Goal: Task Accomplishment & Management: Use online tool/utility

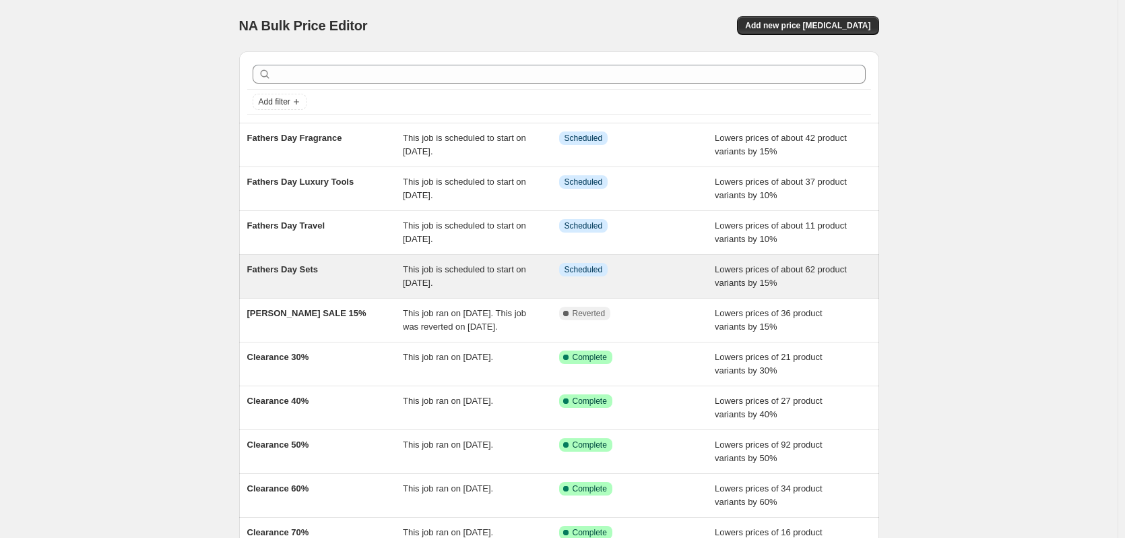
click at [309, 273] on span "Fathers Day Sets" at bounding box center [282, 269] width 71 height 10
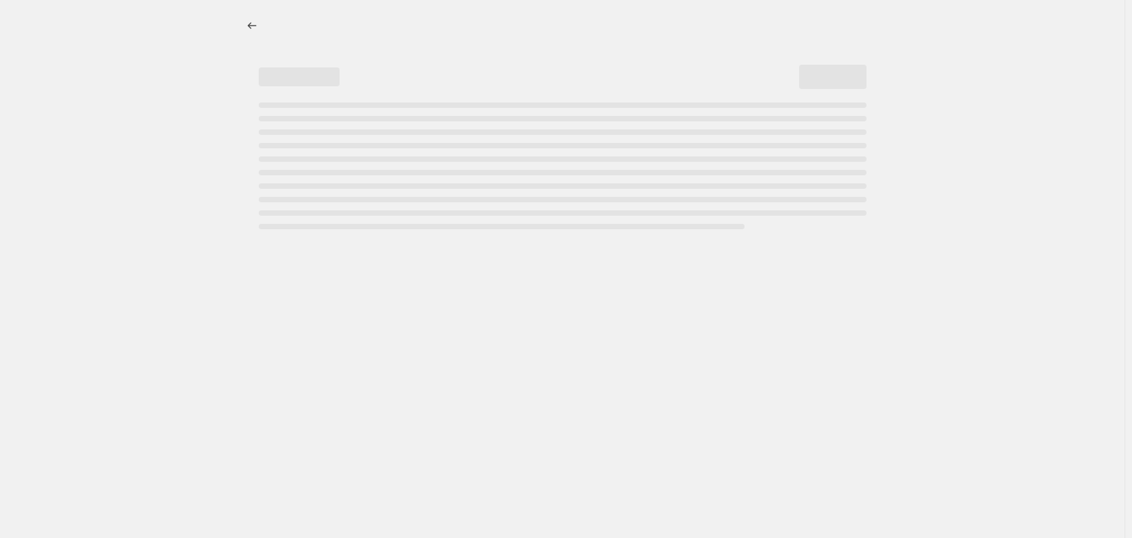
select select "percentage"
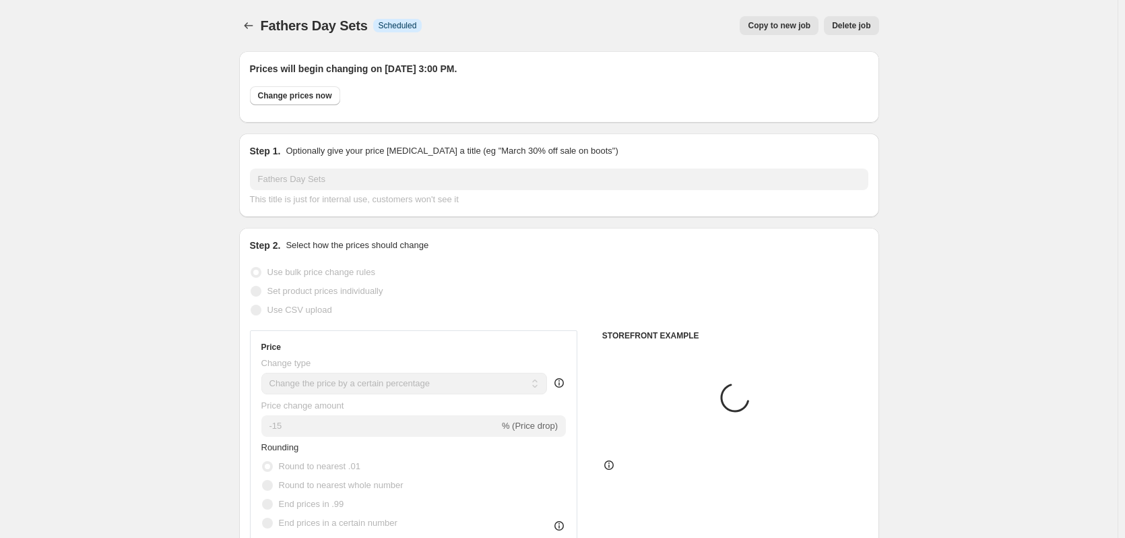
select select "tag"
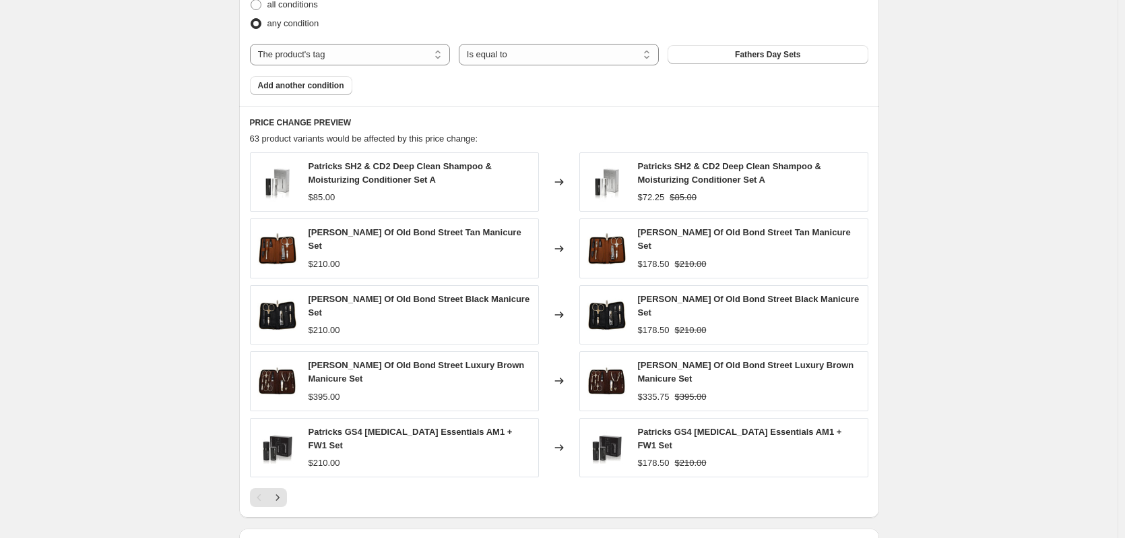
scroll to position [1280, 0]
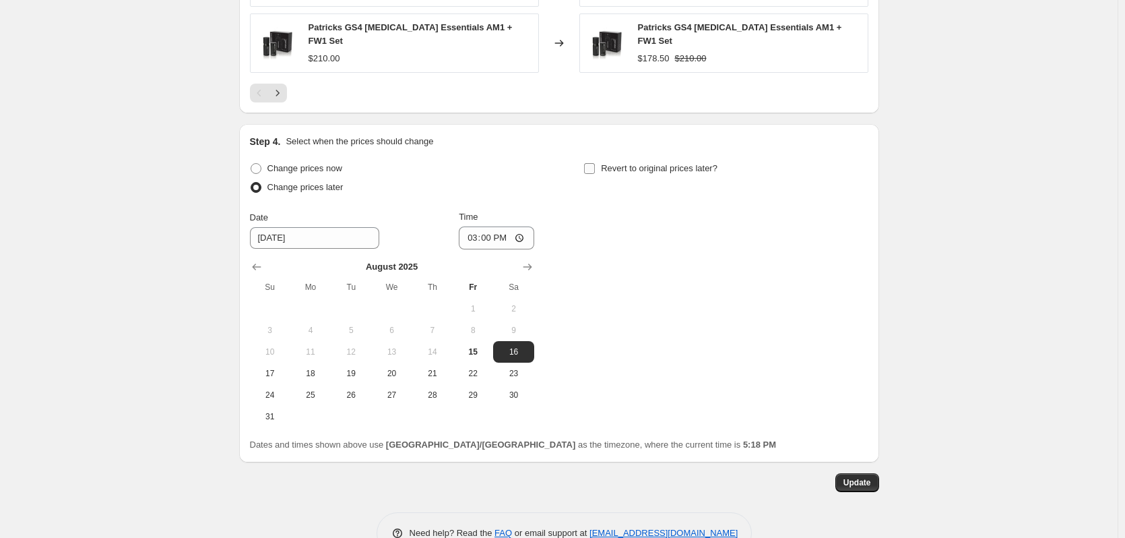
click at [592, 163] on input "Revert to original prices later?" at bounding box center [589, 168] width 11 height 11
checkbox input "true"
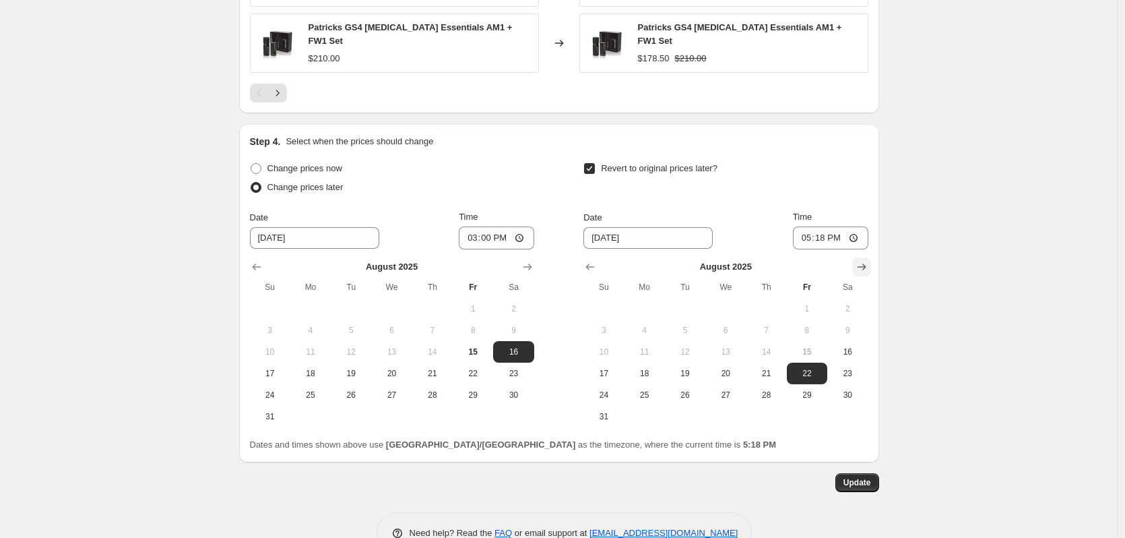
click at [863, 263] on icon "Show next month, September 2025" at bounding box center [861, 266] width 9 height 7
click at [644, 319] on button "8" at bounding box center [645, 330] width 40 height 22
click at [825, 226] on input "17:18" at bounding box center [830, 237] width 75 height 23
click at [856, 226] on input "17:18" at bounding box center [830, 237] width 75 height 23
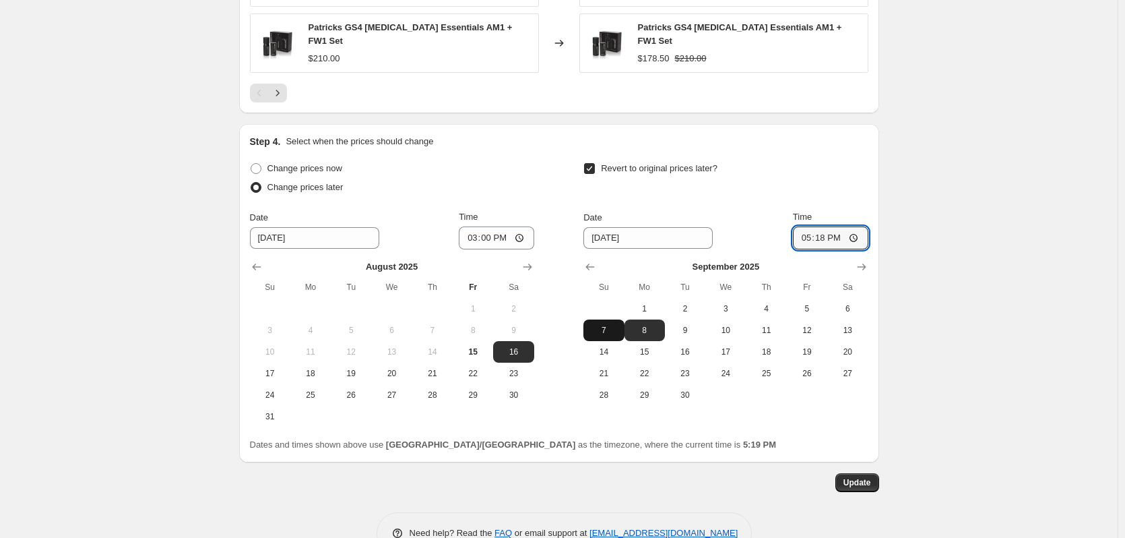
click at [611, 325] on span "7" at bounding box center [604, 330] width 30 height 11
type input "9/7/2025"
click at [817, 226] on input "17:18" at bounding box center [830, 237] width 75 height 23
type input "22:00"
click at [858, 477] on span "Update" at bounding box center [858, 482] width 28 height 11
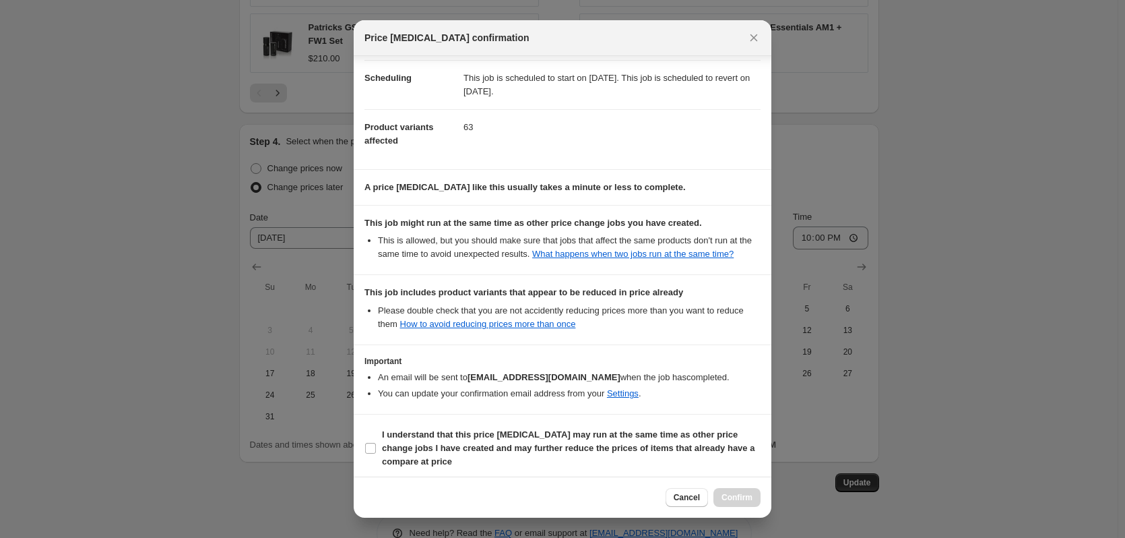
scroll to position [110, 0]
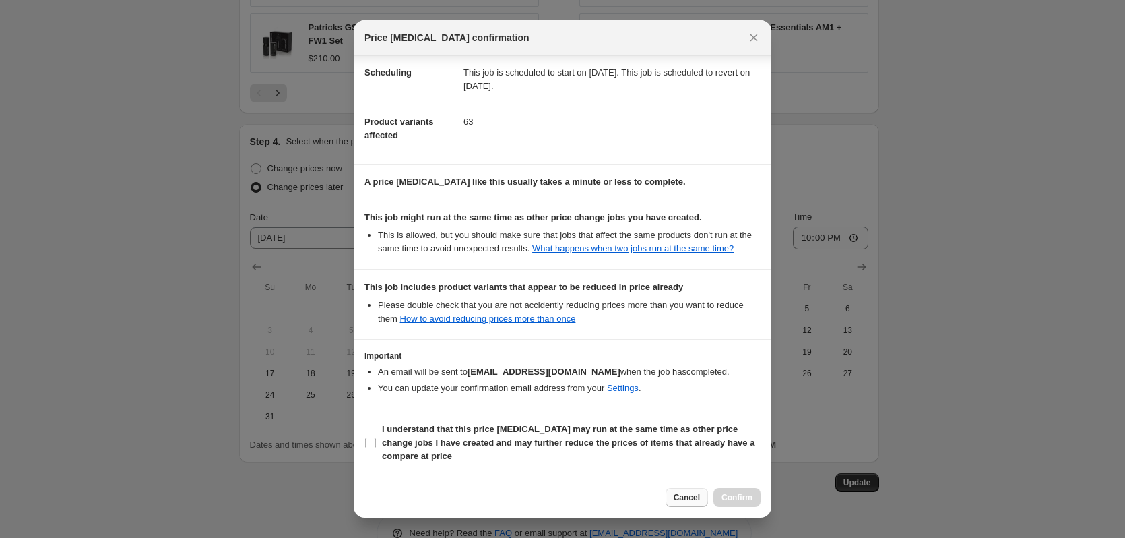
click at [678, 495] on span "Cancel" at bounding box center [687, 497] width 26 height 11
checkbox input "false"
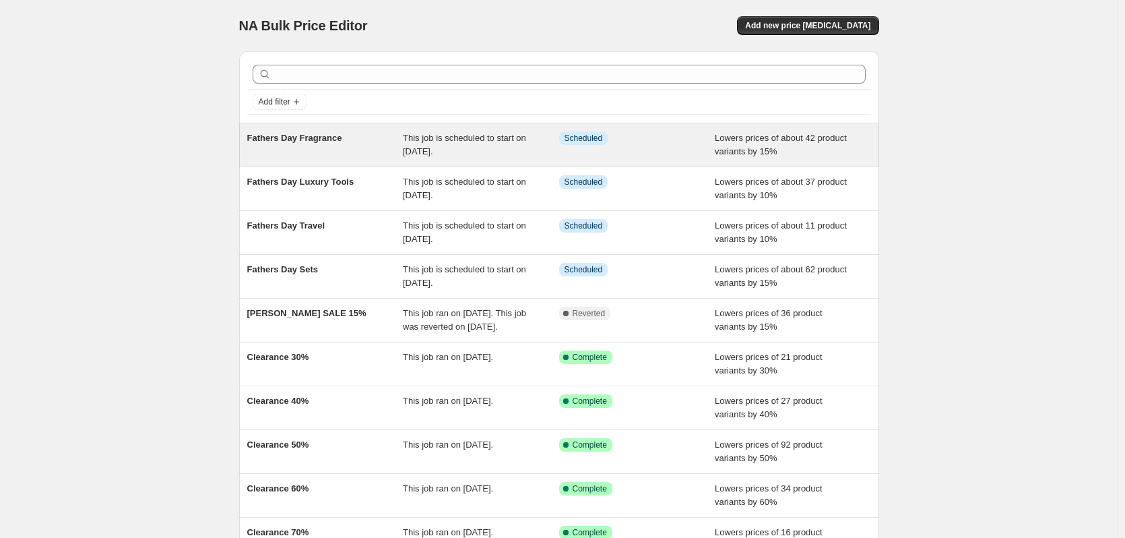
click at [379, 152] on div "Fathers Day Fragrance" at bounding box center [325, 144] width 156 height 27
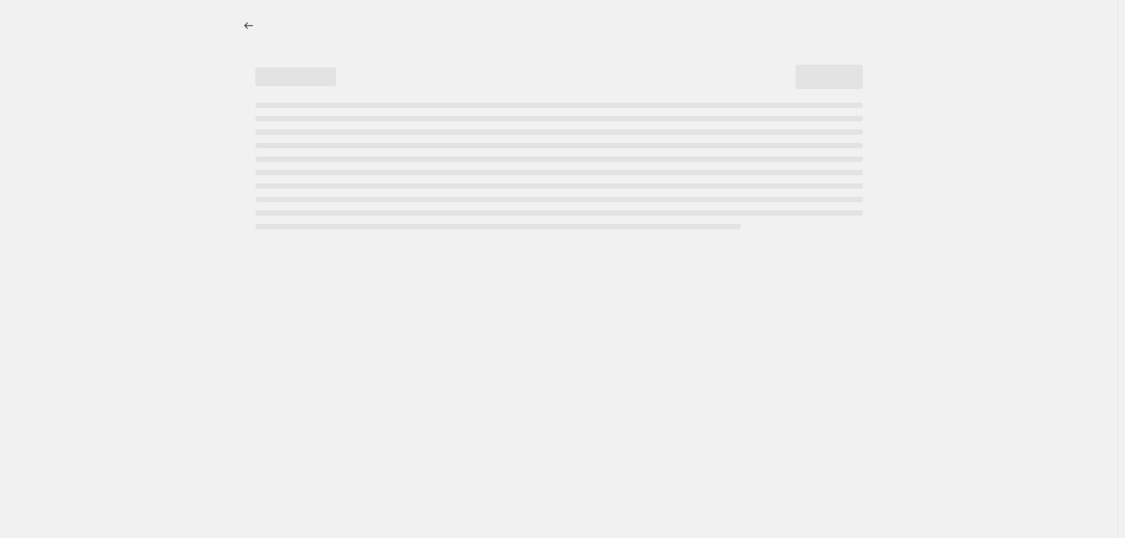
select select "percentage"
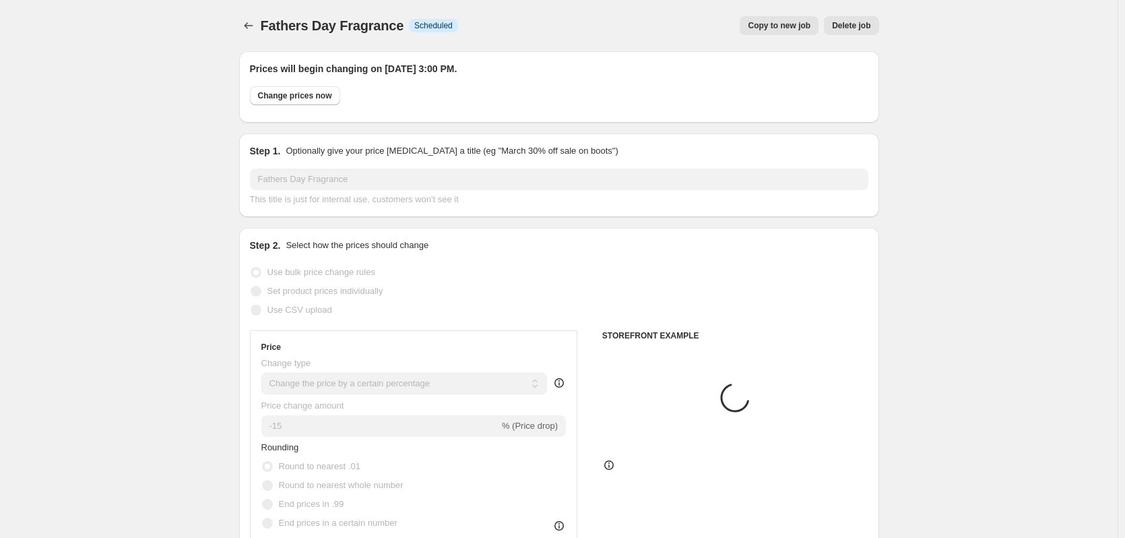
select select "tag"
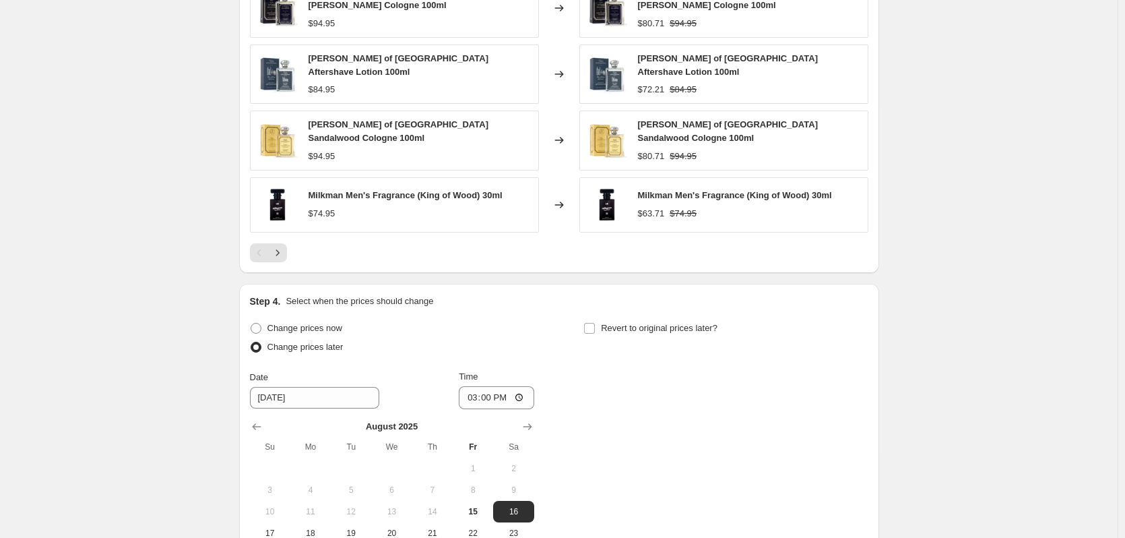
scroll to position [1300, 0]
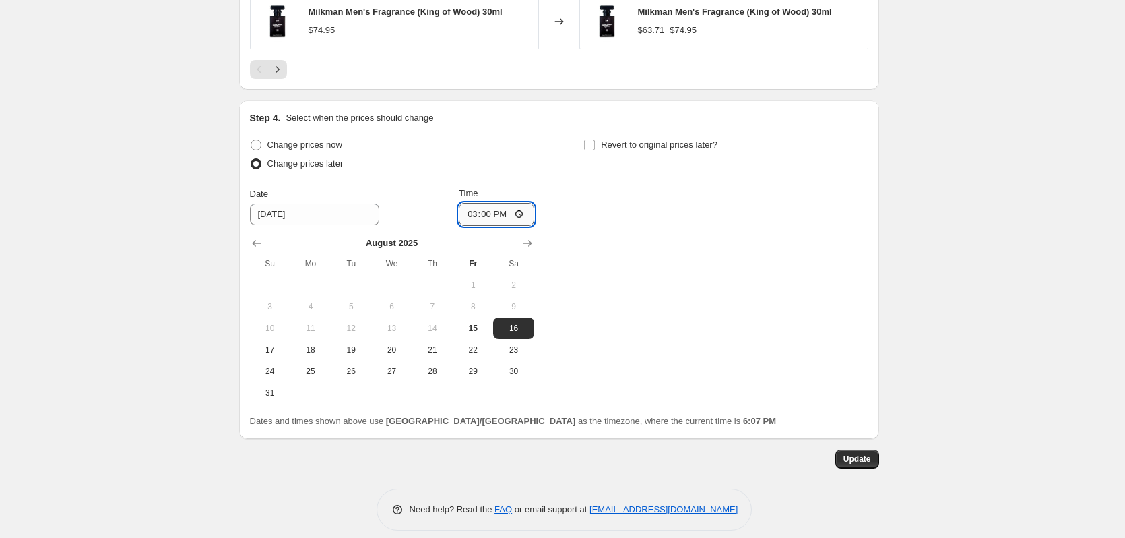
click at [505, 203] on input "15:00" at bounding box center [496, 214] width 75 height 23
type input "03:00"
click at [759, 259] on div "Change prices now Change prices later Date [DATE] Time 03:00 [DATE] Su Mo Tu We…" at bounding box center [559, 269] width 619 height 268
click at [483, 323] on span "15" at bounding box center [473, 328] width 30 height 11
click at [517, 323] on span "16" at bounding box center [514, 328] width 30 height 11
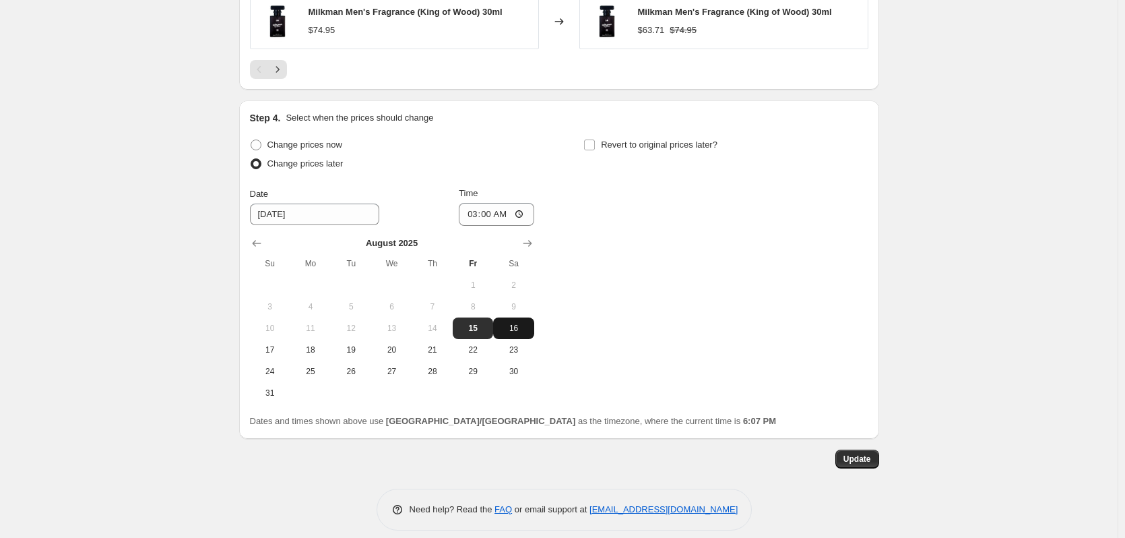
type input "[DATE]"
click at [476, 203] on input "03:00" at bounding box center [496, 214] width 75 height 23
type input "00:00"
click at [863, 454] on span "Update" at bounding box center [858, 459] width 28 height 11
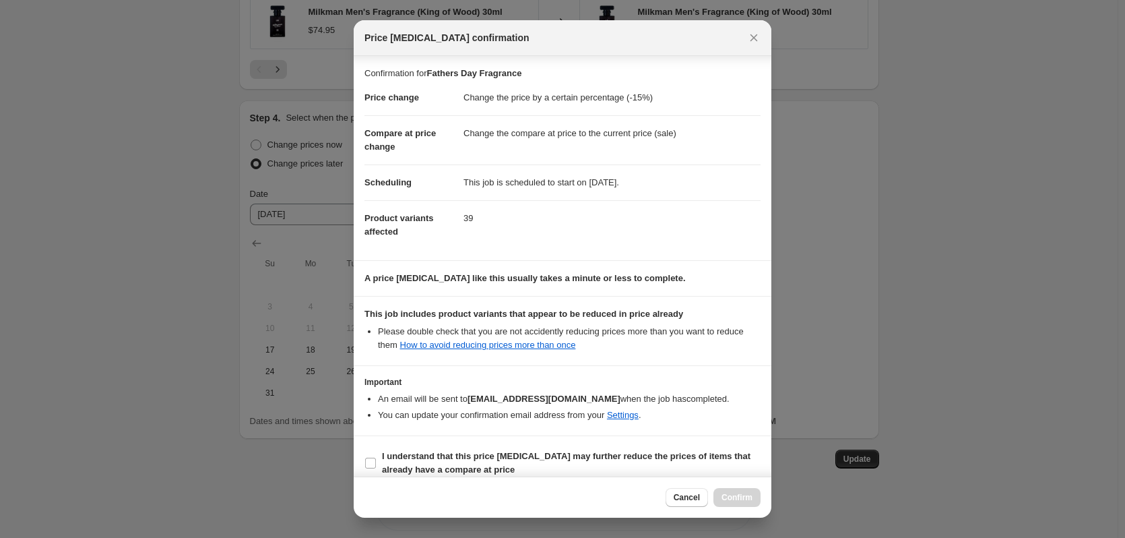
scroll to position [13, 0]
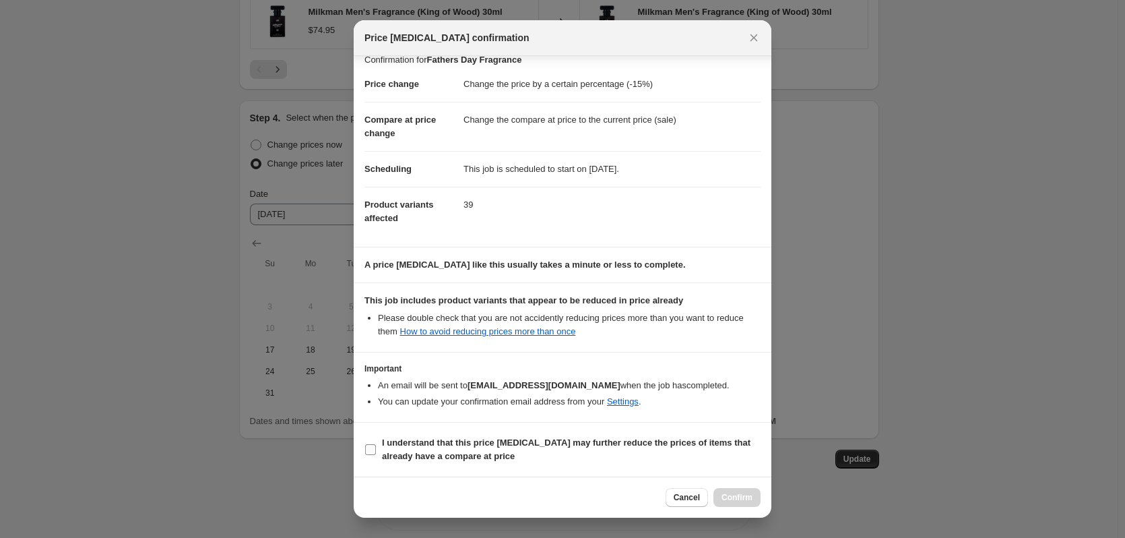
click at [367, 447] on input "I understand that this price [MEDICAL_DATA] may further reduce the prices of it…" at bounding box center [370, 449] width 11 height 11
checkbox input "true"
click at [741, 499] on span "Confirm" at bounding box center [737, 497] width 31 height 11
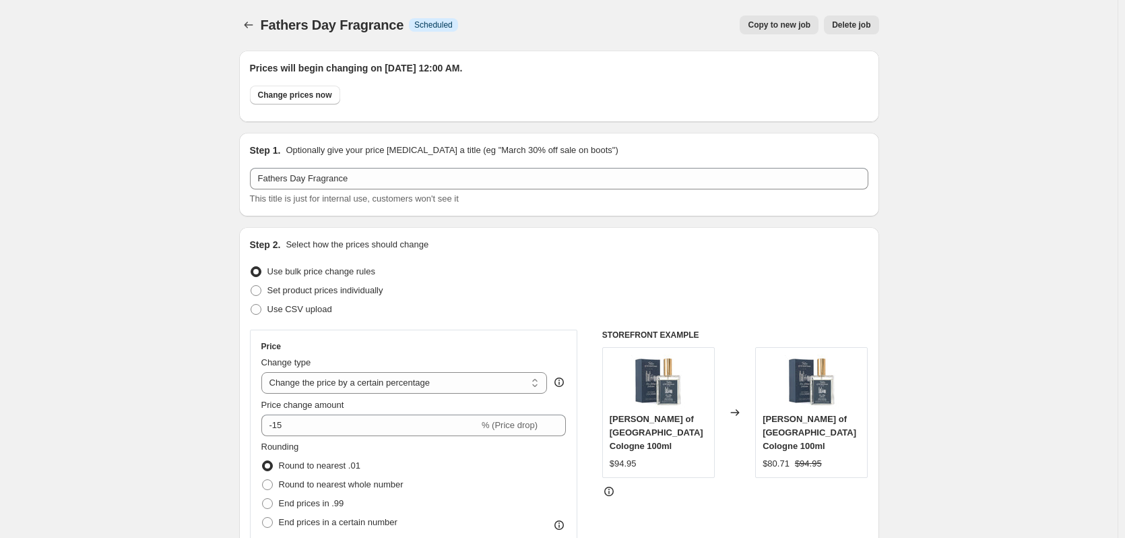
scroll to position [0, 0]
click at [247, 21] on icon "Price change jobs" at bounding box center [248, 25] width 13 height 13
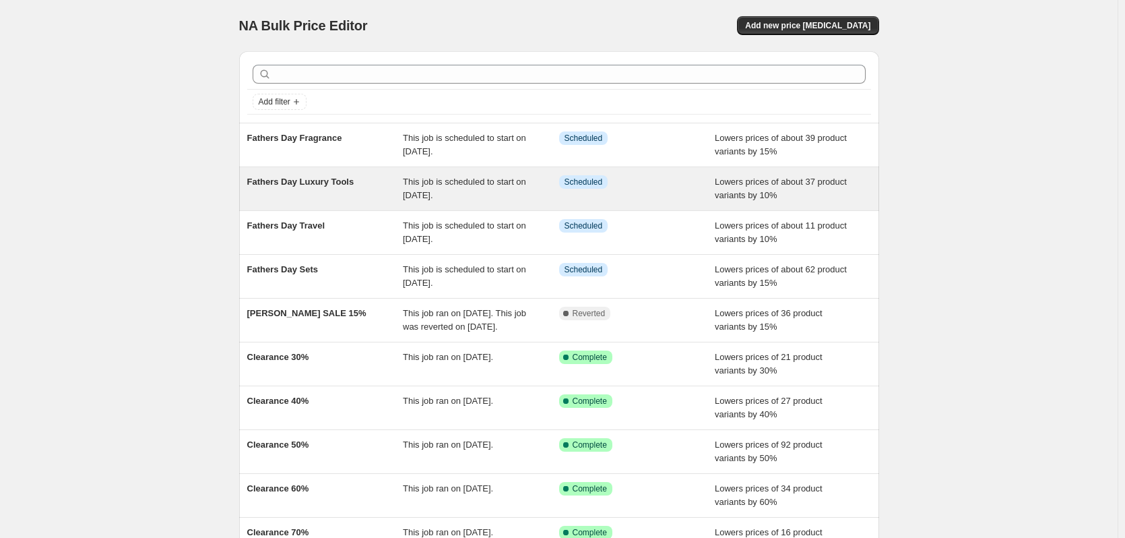
click at [360, 193] on div "Fathers Day Luxury Tools" at bounding box center [325, 188] width 156 height 27
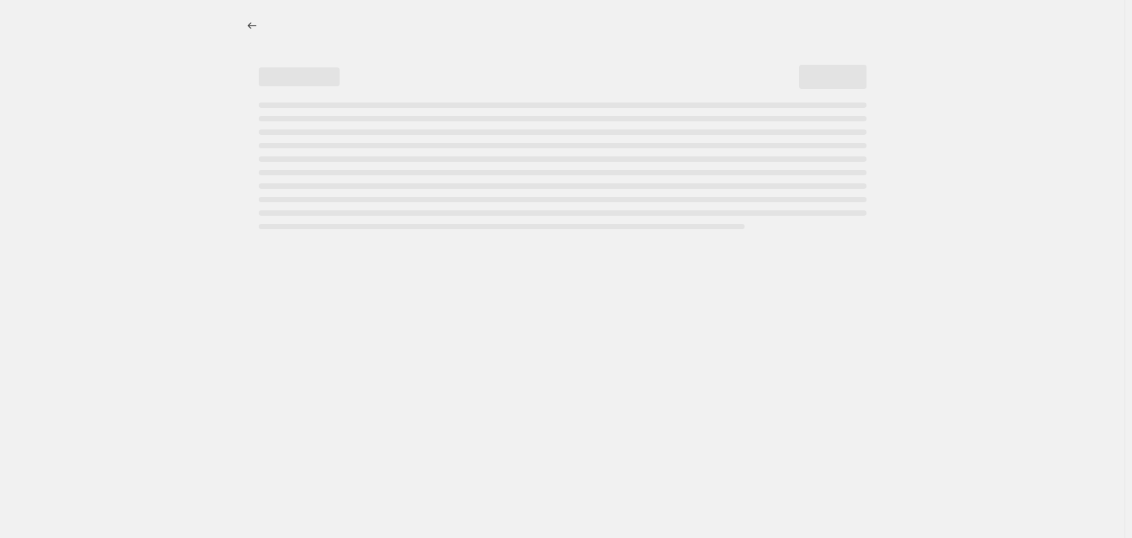
select select "percentage"
select select "tag"
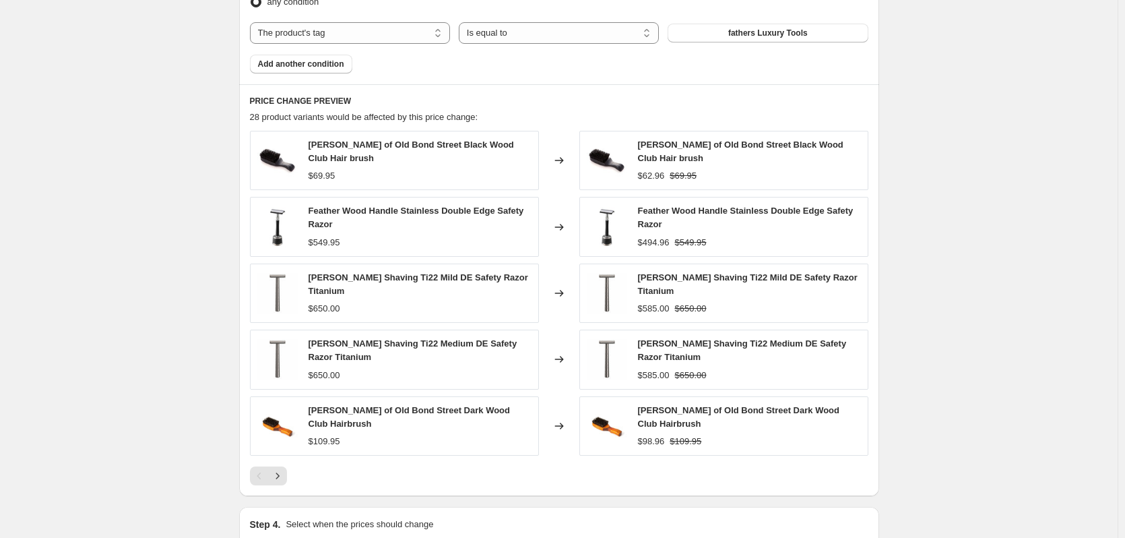
scroll to position [1213, 0]
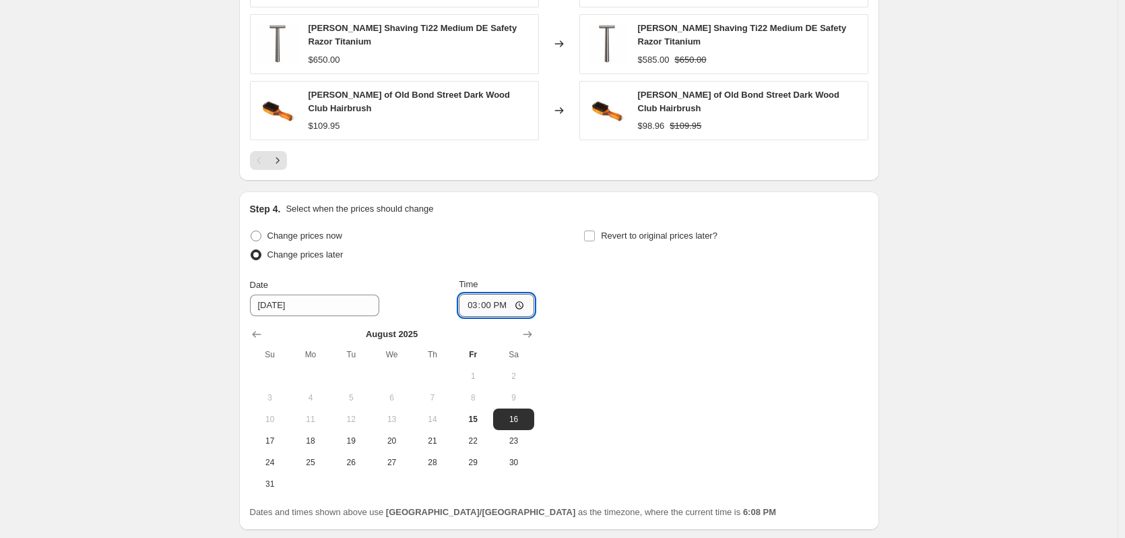
click at [474, 295] on input "15:00" at bounding box center [496, 305] width 75 height 23
click at [497, 294] on input "12:00" at bounding box center [496, 305] width 75 height 23
type input "00:00"
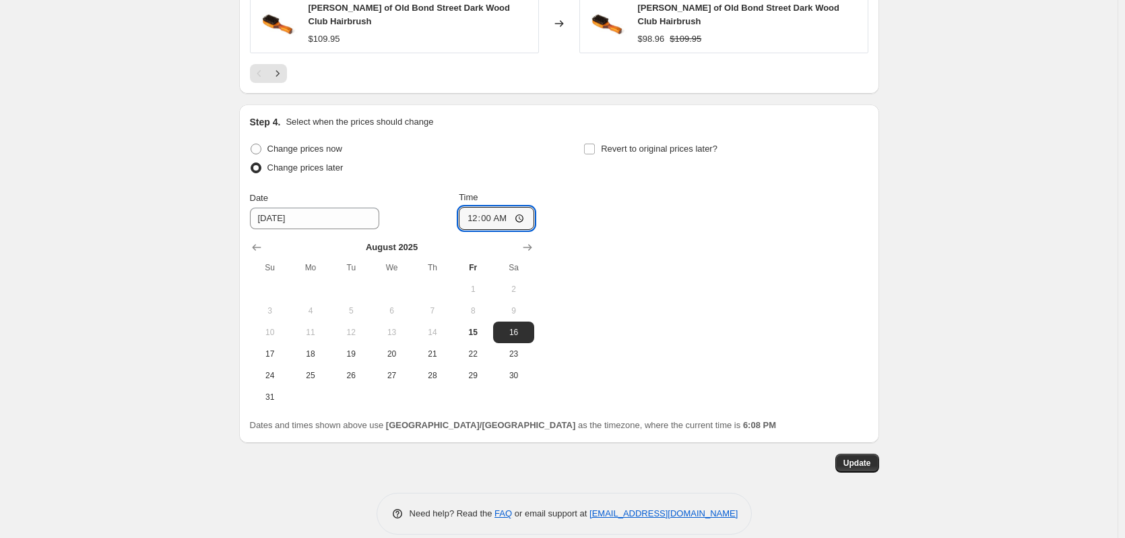
scroll to position [1305, 0]
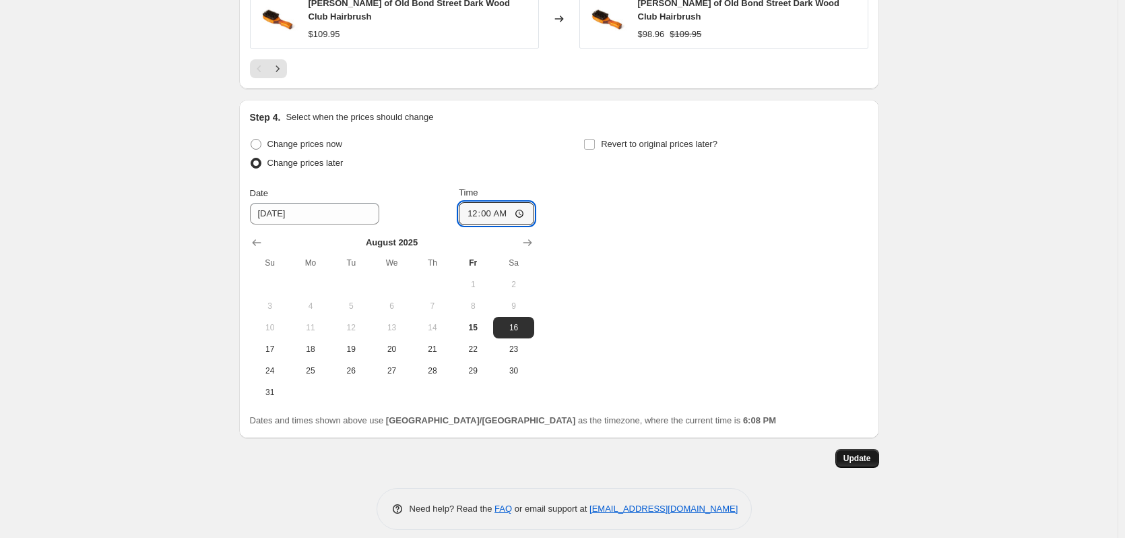
click at [867, 453] on span "Update" at bounding box center [858, 458] width 28 height 11
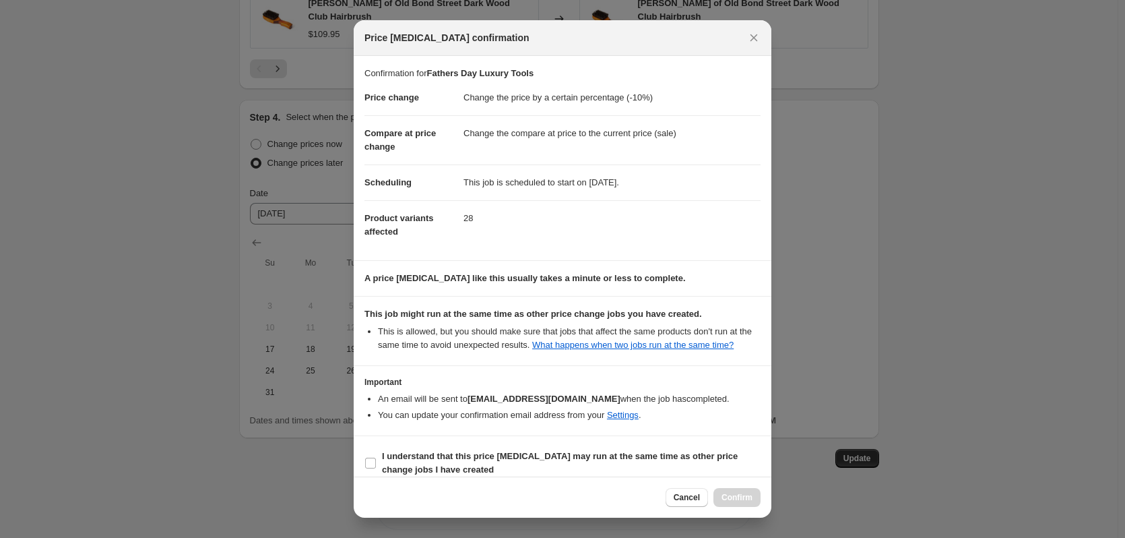
scroll to position [13, 0]
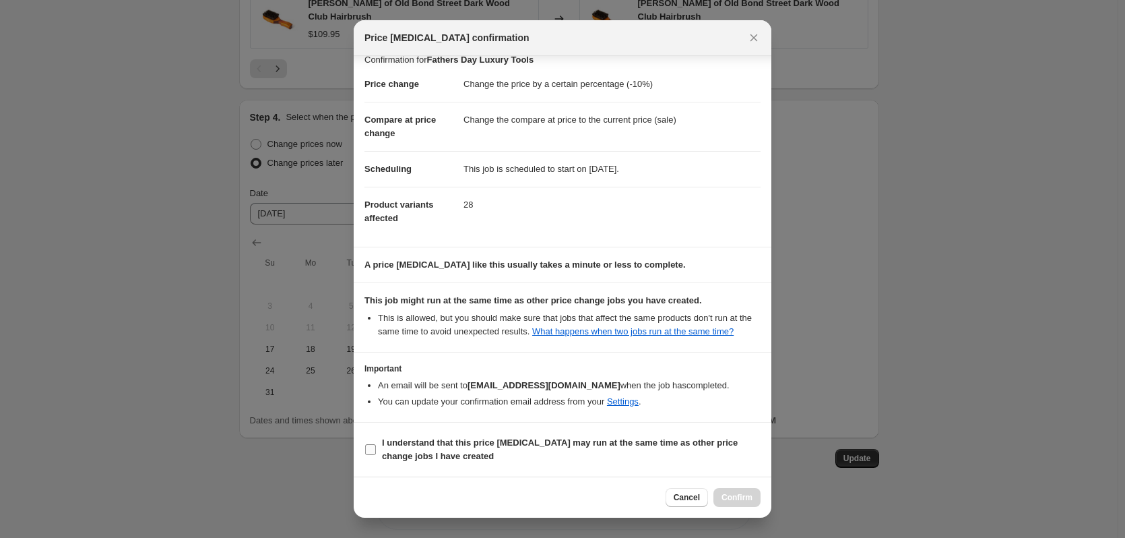
click at [370, 449] on input "I understand that this price [MEDICAL_DATA] may run at the same time as other p…" at bounding box center [370, 449] width 11 height 11
checkbox input "true"
click at [735, 493] on span "Confirm" at bounding box center [737, 497] width 31 height 11
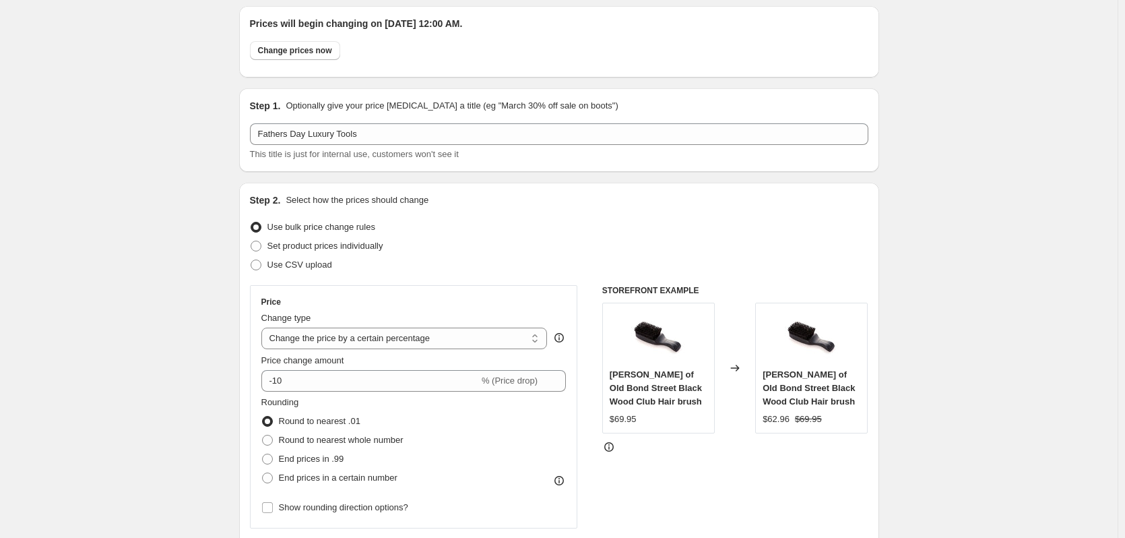
scroll to position [0, 0]
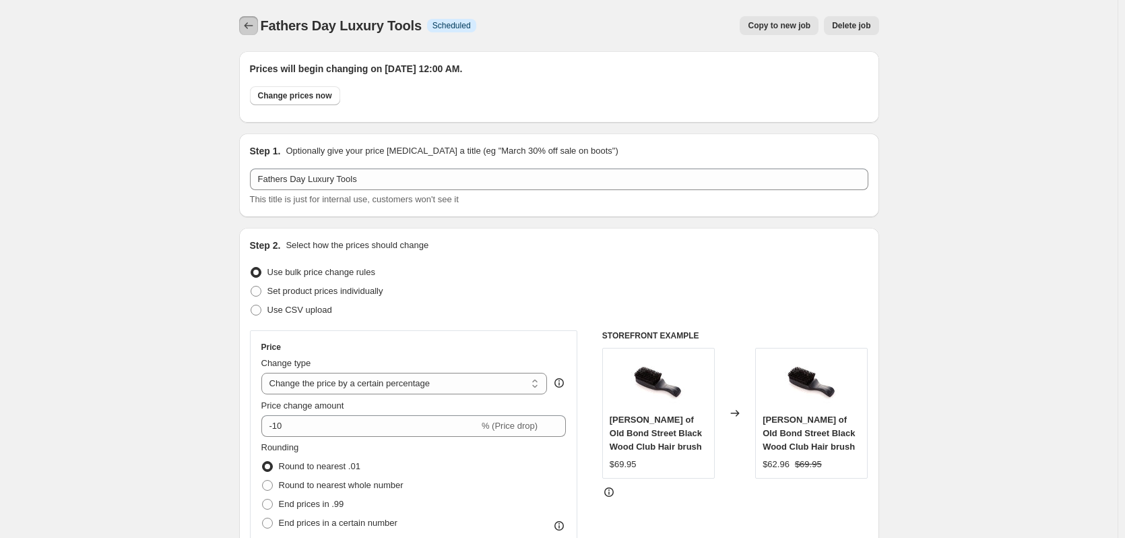
click at [249, 20] on icon "Price change jobs" at bounding box center [248, 25] width 13 height 13
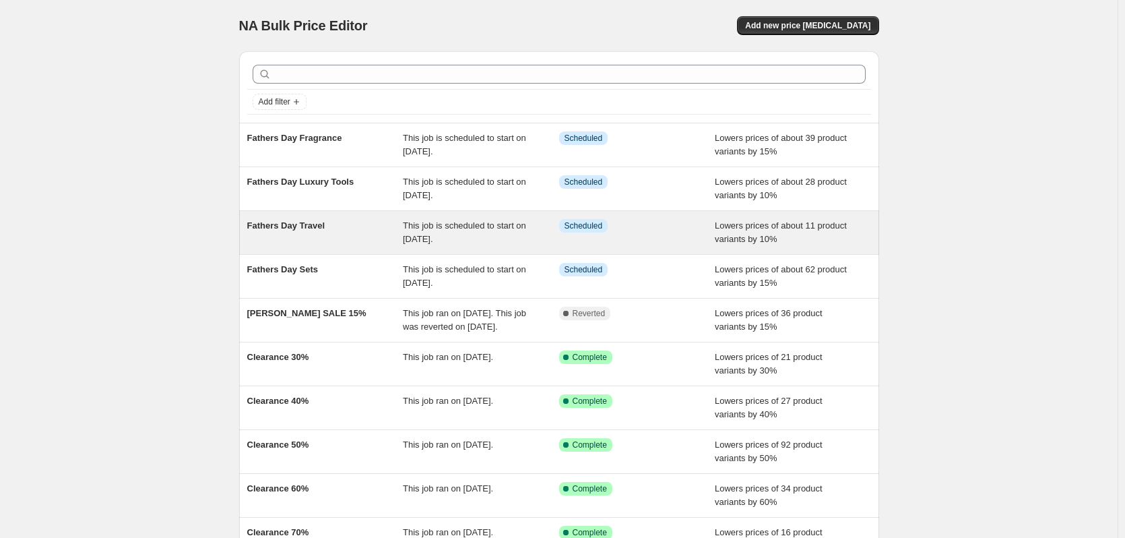
click at [345, 240] on div "Fathers Day Travel" at bounding box center [325, 232] width 156 height 27
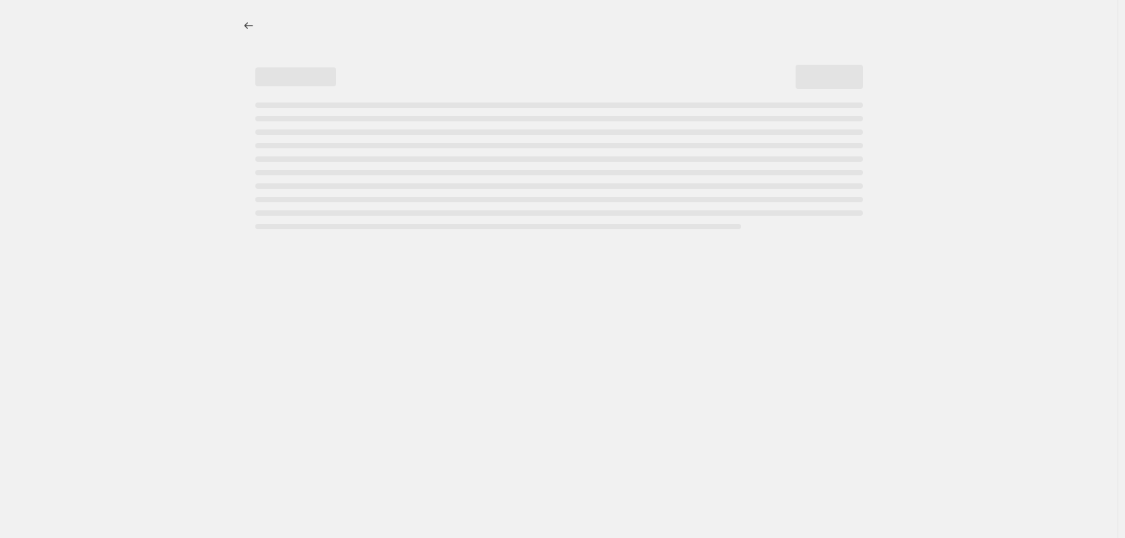
select select "percentage"
select select "tag"
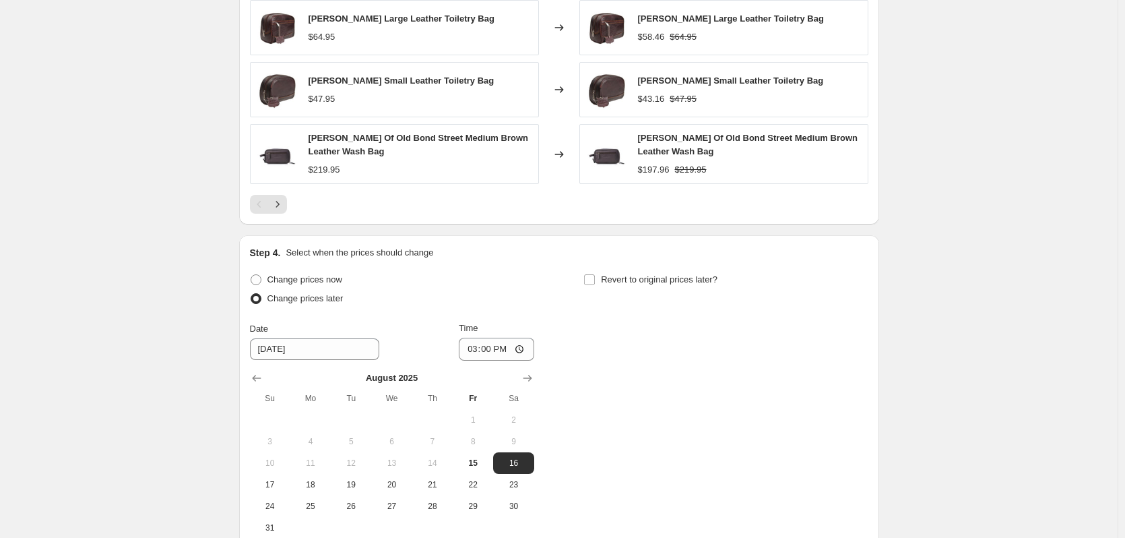
scroll to position [1300, 0]
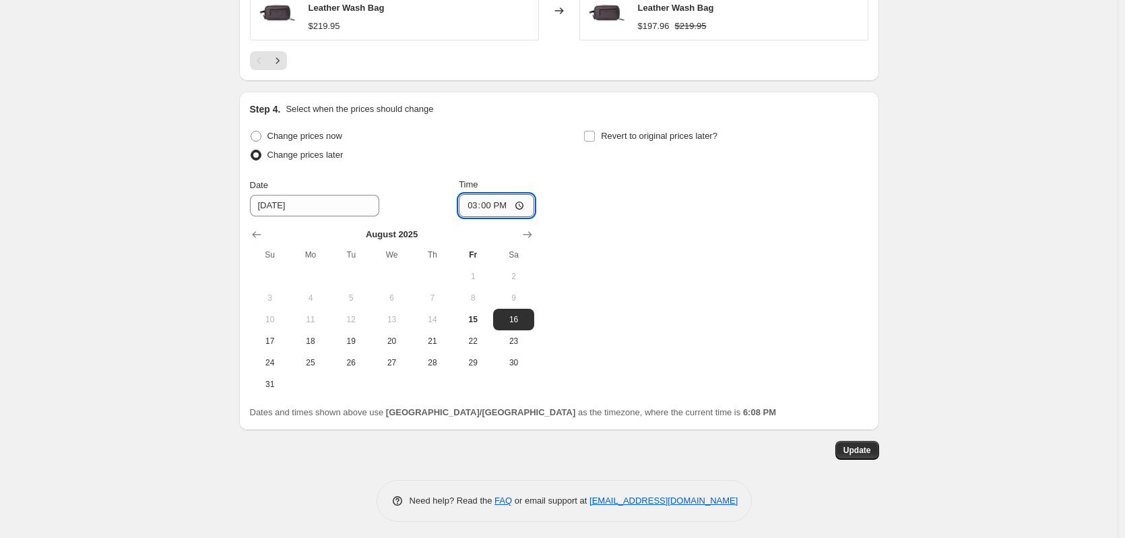
click at [475, 201] on input "15:00" at bounding box center [496, 205] width 75 height 23
click at [507, 204] on input "12:00" at bounding box center [496, 205] width 75 height 23
type input "00:00"
click at [865, 445] on span "Update" at bounding box center [858, 450] width 28 height 11
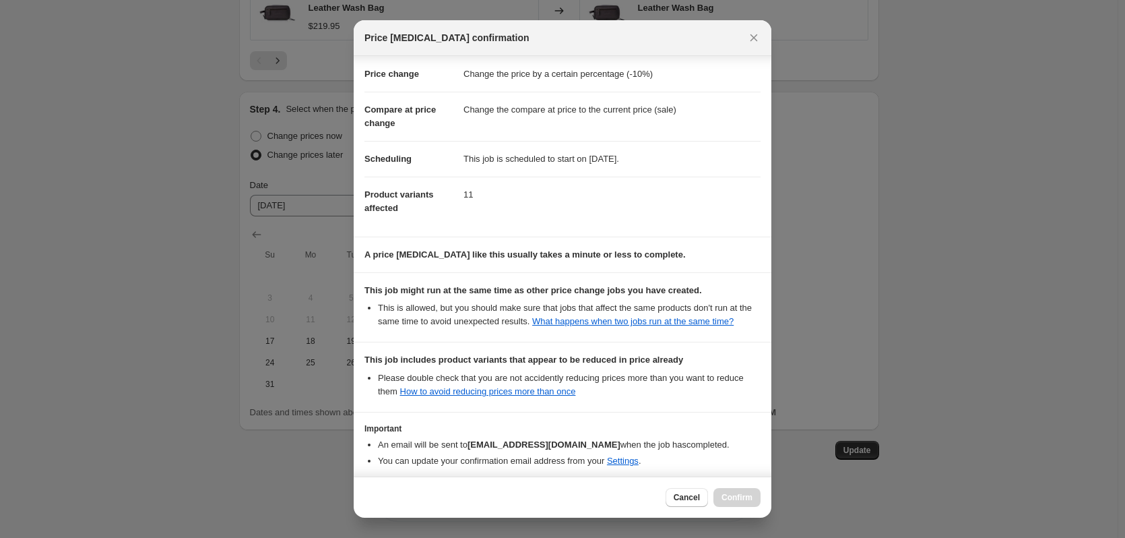
scroll to position [96, 0]
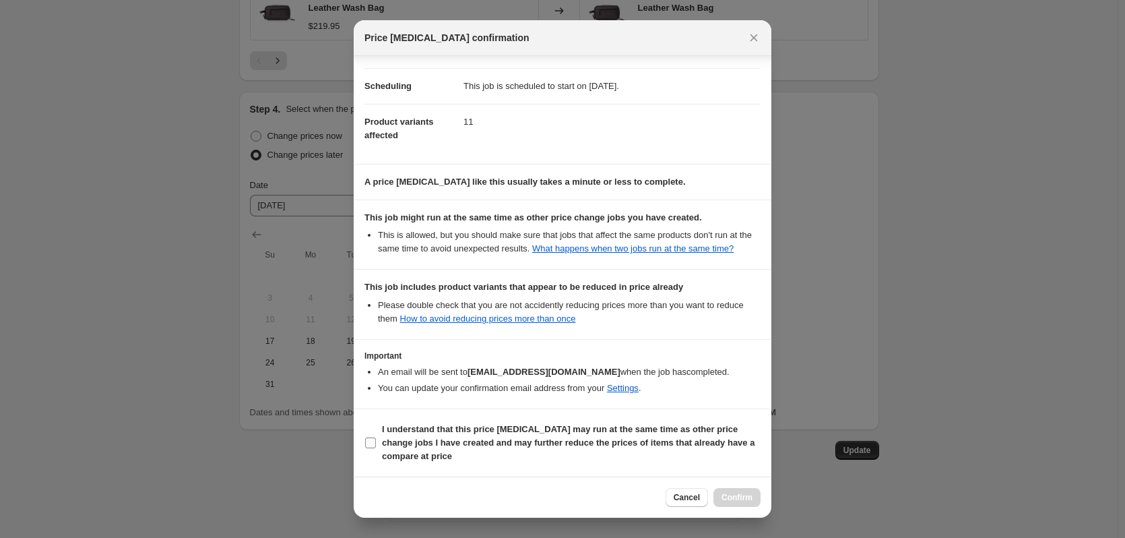
click at [373, 439] on input "I understand that this price [MEDICAL_DATA] may run at the same time as other p…" at bounding box center [370, 442] width 11 height 11
checkbox input "true"
click at [746, 499] on span "Confirm" at bounding box center [737, 497] width 31 height 11
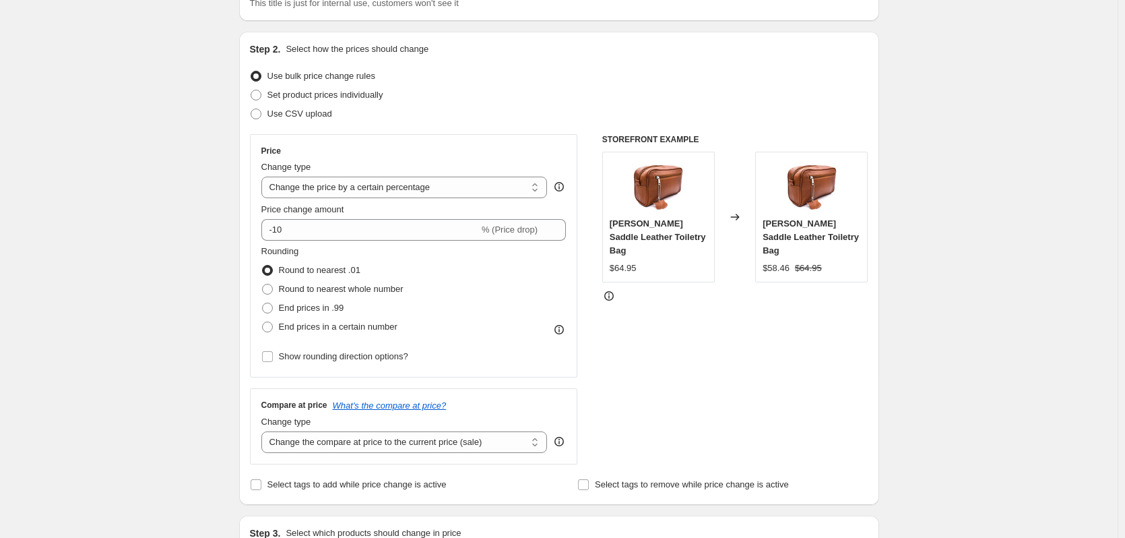
scroll to position [0, 0]
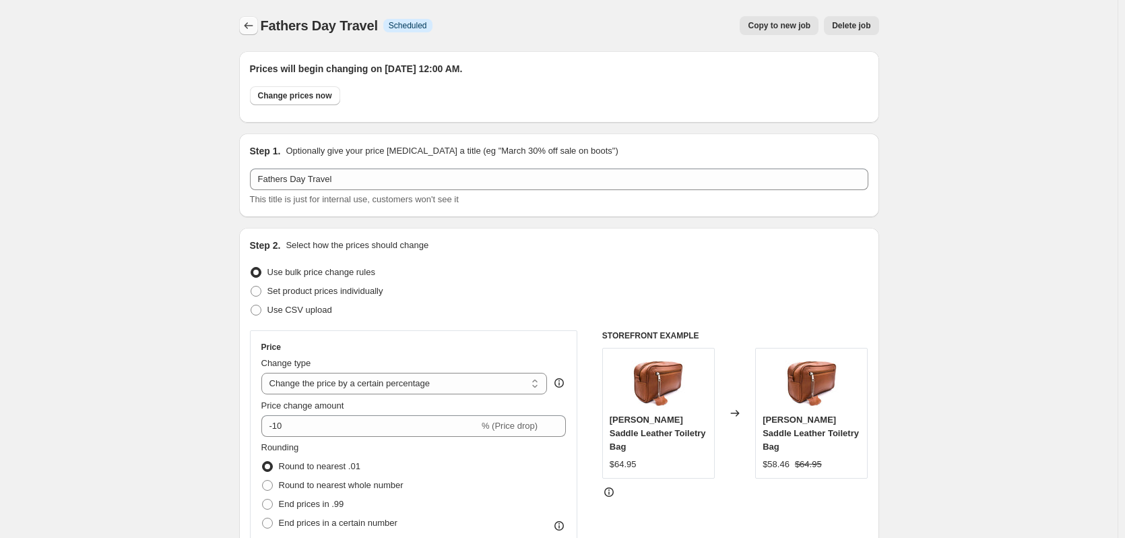
click at [253, 25] on icon "Price change jobs" at bounding box center [248, 25] width 13 height 13
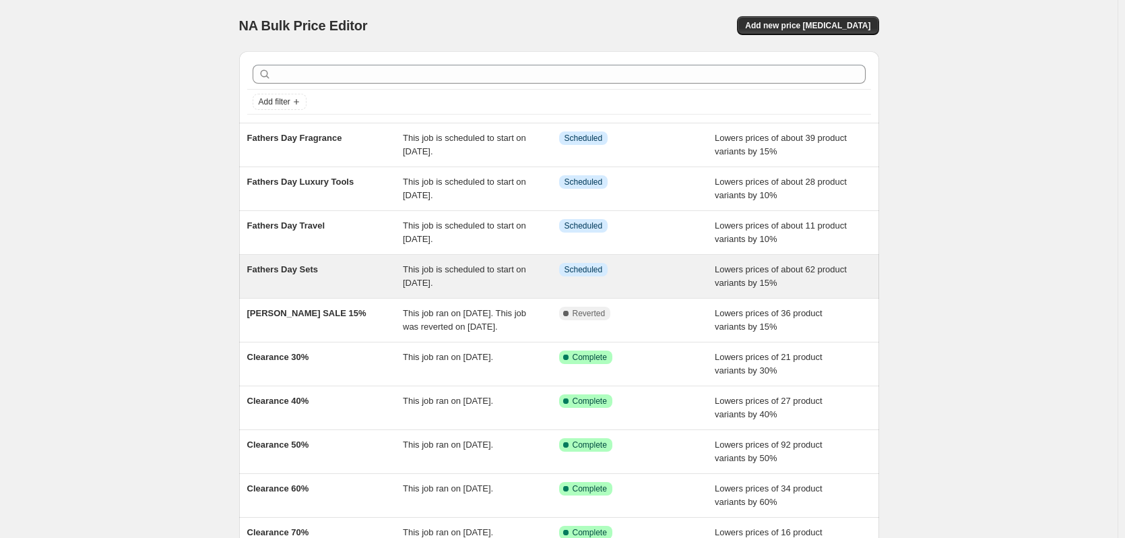
click at [386, 276] on div "Fathers Day Sets" at bounding box center [325, 276] width 156 height 27
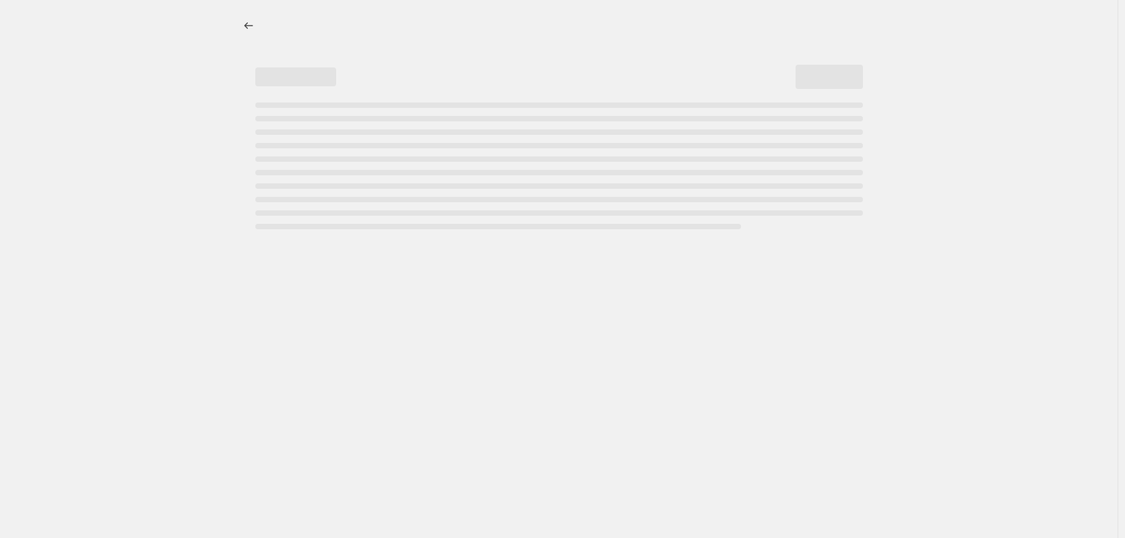
select select "percentage"
select select "tag"
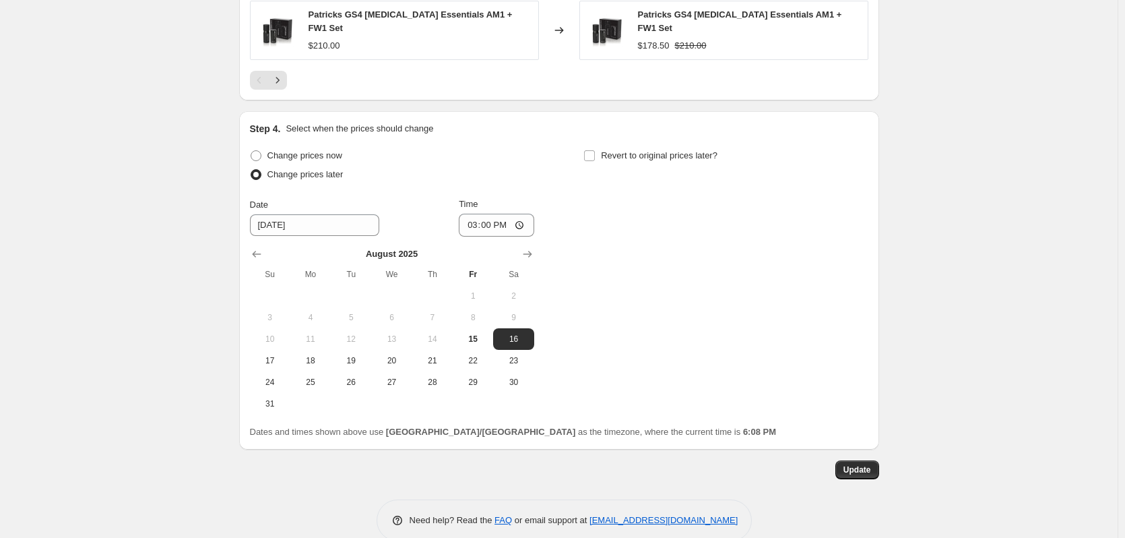
scroll to position [1300, 0]
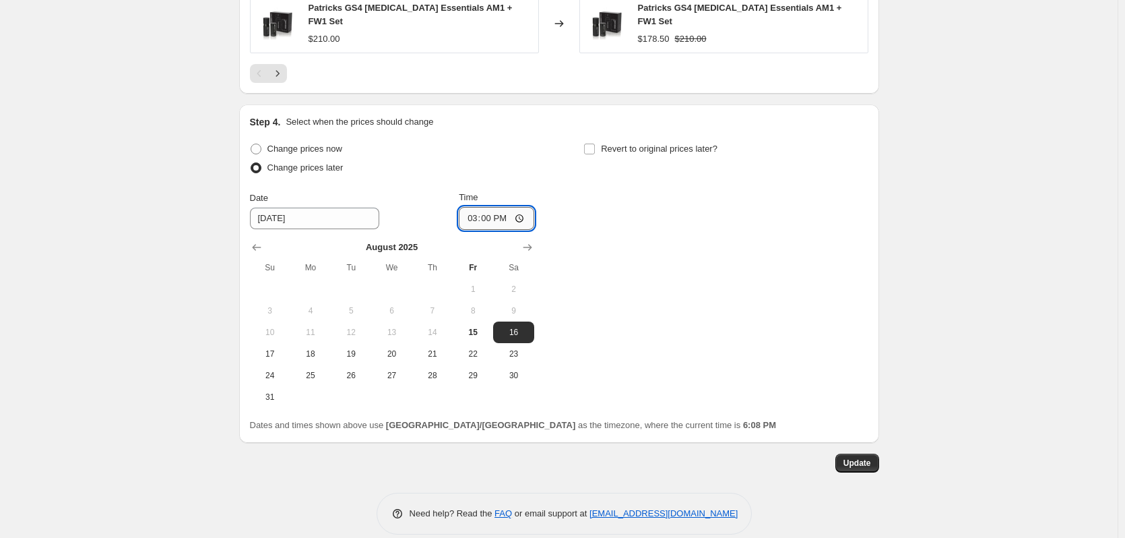
click at [476, 207] on input "15:00" at bounding box center [496, 218] width 75 height 23
click at [501, 207] on input "12:00" at bounding box center [496, 218] width 75 height 23
type input "00:00"
click at [863, 458] on span "Update" at bounding box center [858, 463] width 28 height 11
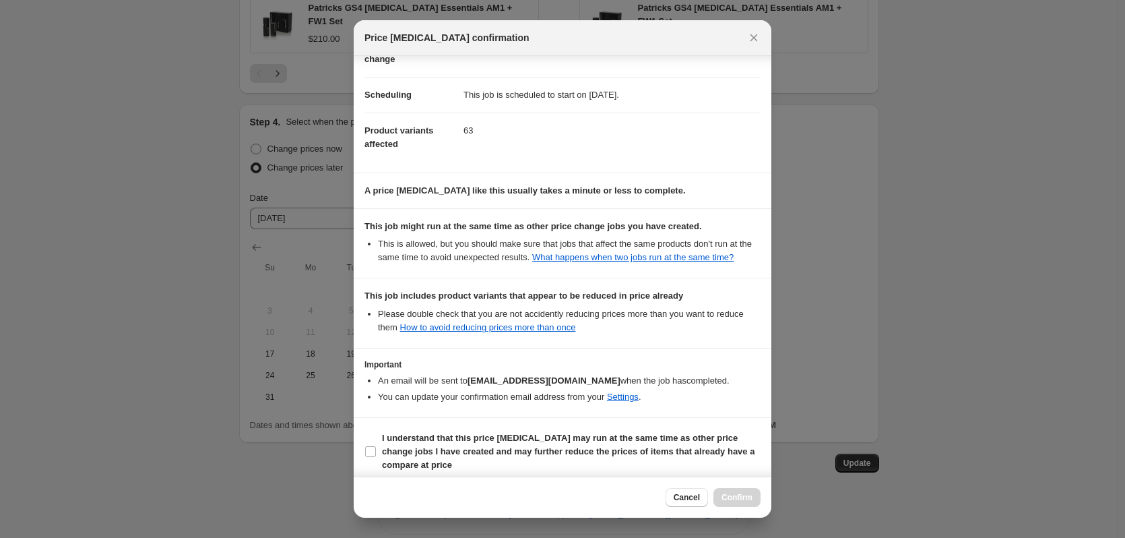
scroll to position [96, 0]
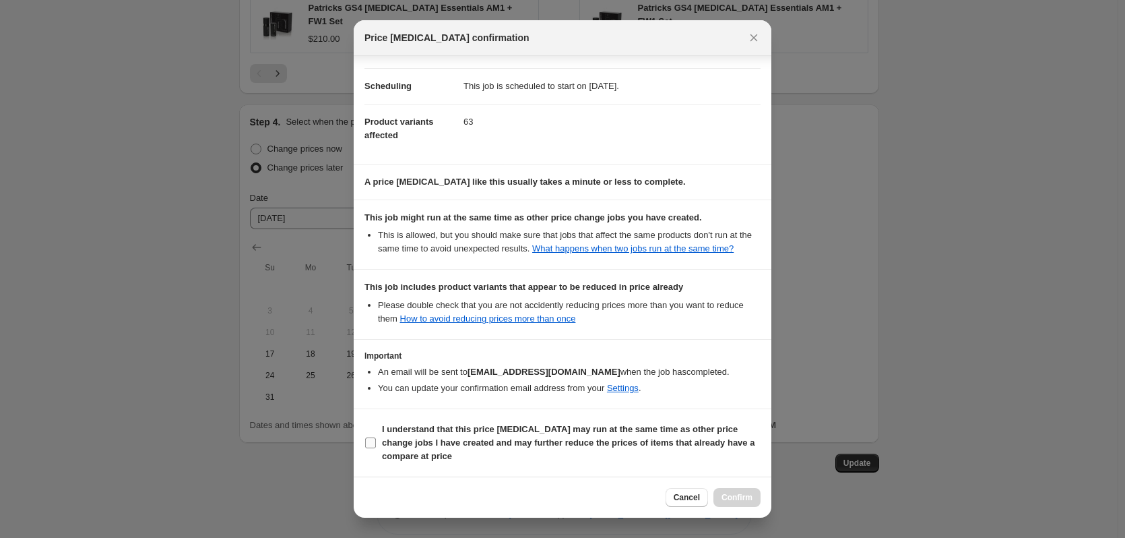
click at [377, 443] on label "I understand that this price [MEDICAL_DATA] may run at the same time as other p…" at bounding box center [563, 443] width 396 height 46
click at [376, 443] on input "I understand that this price [MEDICAL_DATA] may run at the same time as other p…" at bounding box center [370, 442] width 11 height 11
checkbox input "true"
click at [733, 493] on span "Confirm" at bounding box center [737, 497] width 31 height 11
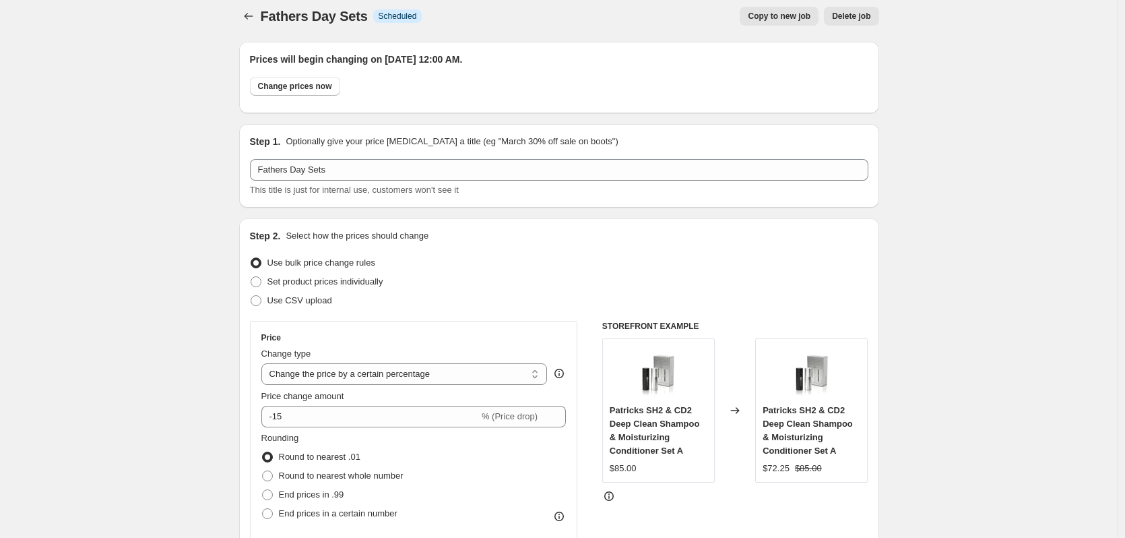
scroll to position [0, 0]
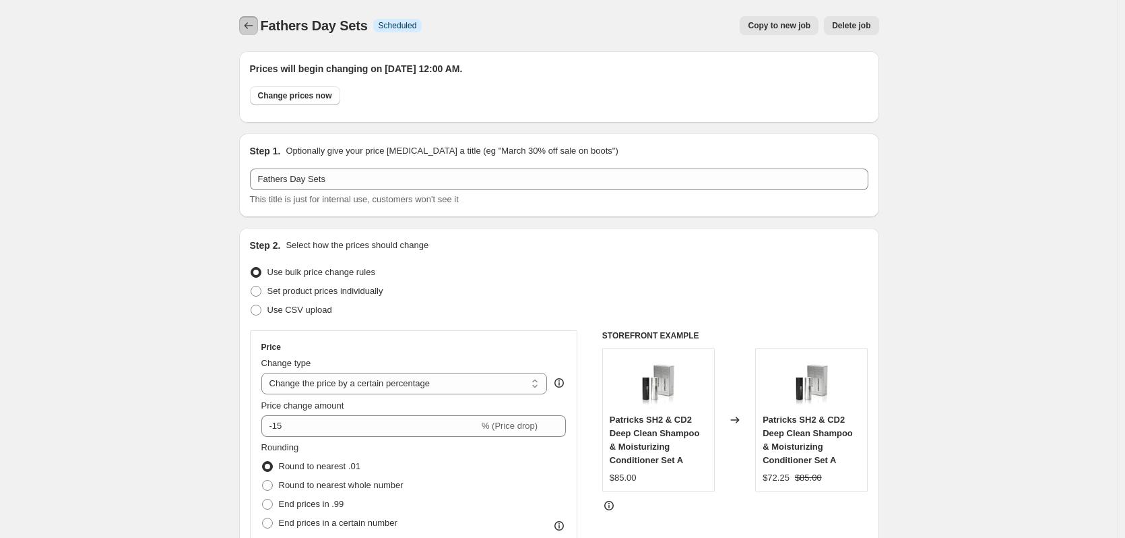
click at [245, 26] on icon "Price change jobs" at bounding box center [248, 25] width 13 height 13
